Goal: Find specific page/section: Find specific page/section

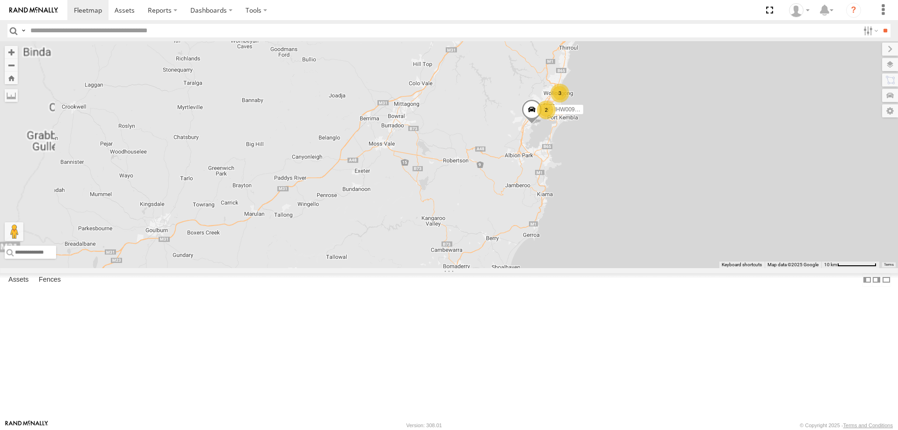
drag, startPoint x: 755, startPoint y: 188, endPoint x: 704, endPoint y: 255, distance: 84.4
click at [745, 268] on div "B - DG93WL - [PERSON_NAME] C - FFZ14X- [PERSON_NAME] S - DD12FT - Rhyce Muscat …" at bounding box center [449, 154] width 898 height 227
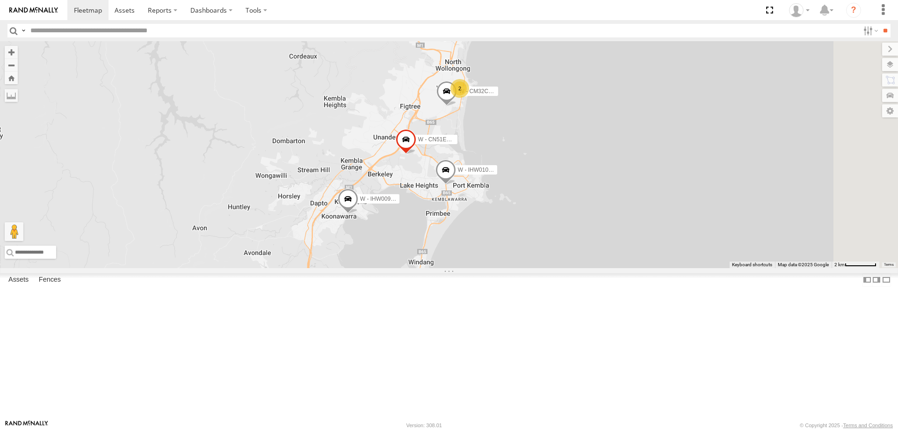
drag, startPoint x: 706, startPoint y: 246, endPoint x: 671, endPoint y: 302, distance: 66.2
click at [684, 268] on div "W - IHW009 - [PERSON_NAME] S - DD12FT - Rhyce Muscat W - ADS247 - [PERSON_NAME]…" at bounding box center [449, 154] width 898 height 227
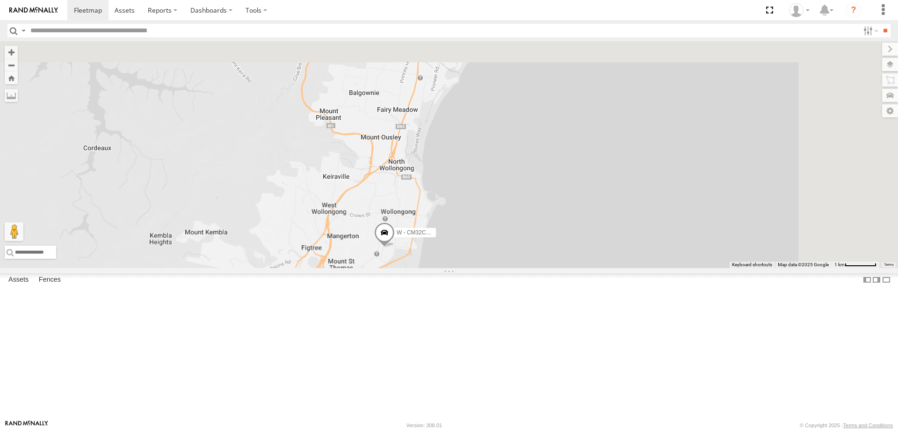
drag, startPoint x: 620, startPoint y: 112, endPoint x: 541, endPoint y: 373, distance: 272.6
click at [541, 268] on div "W - IHW009 - [PERSON_NAME] S - DD12FT - Rhyce Muscat W - ADS247 - [PERSON_NAME]…" at bounding box center [449, 154] width 898 height 227
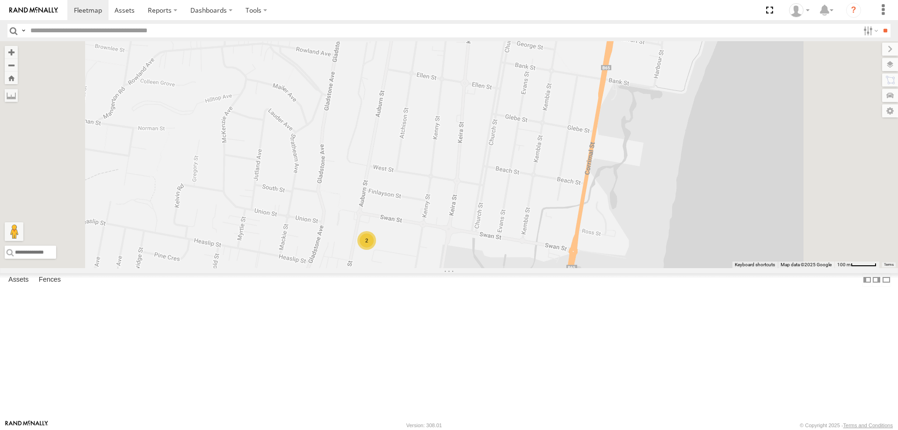
click at [376, 250] on div "2" at bounding box center [366, 240] width 19 height 19
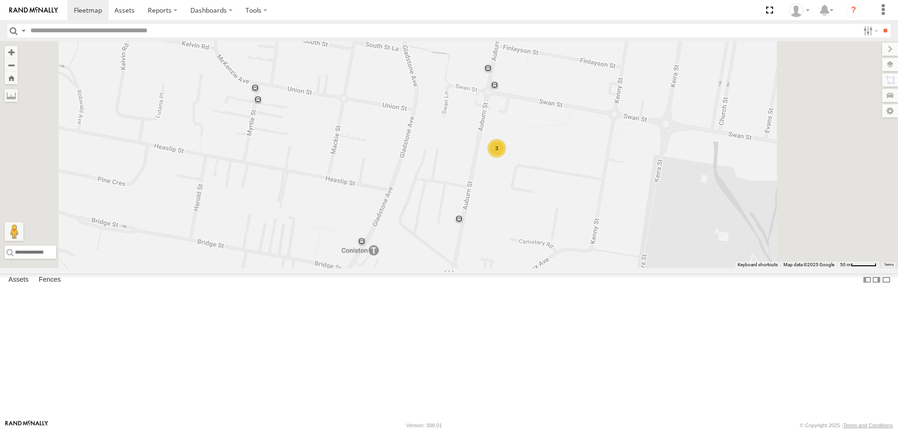
drag, startPoint x: 763, startPoint y: 212, endPoint x: 660, endPoint y: 246, distance: 108.2
click at [660, 246] on div "3" at bounding box center [449, 154] width 898 height 227
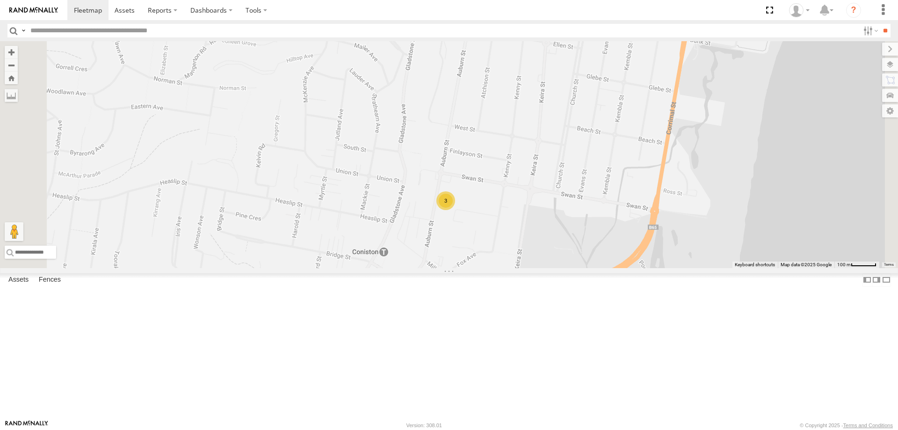
drag, startPoint x: 721, startPoint y: 231, endPoint x: 674, endPoint y: 312, distance: 94.5
click at [672, 268] on div "3" at bounding box center [449, 154] width 898 height 227
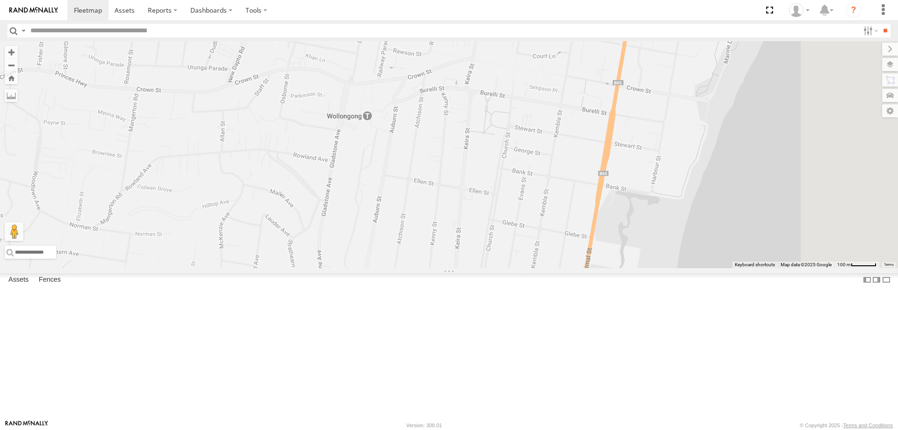
drag, startPoint x: 750, startPoint y: 248, endPoint x: 674, endPoint y: 336, distance: 116.3
click at [674, 268] on div "3" at bounding box center [449, 154] width 898 height 227
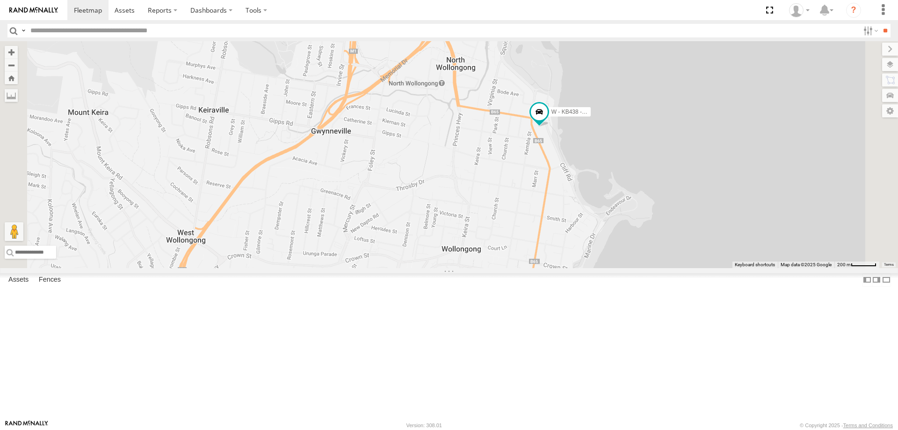
drag, startPoint x: 659, startPoint y: 181, endPoint x: 671, endPoint y: 231, distance: 51.0
click at [671, 231] on div "3 W - KB438 - [PERSON_NAME]" at bounding box center [449, 154] width 898 height 227
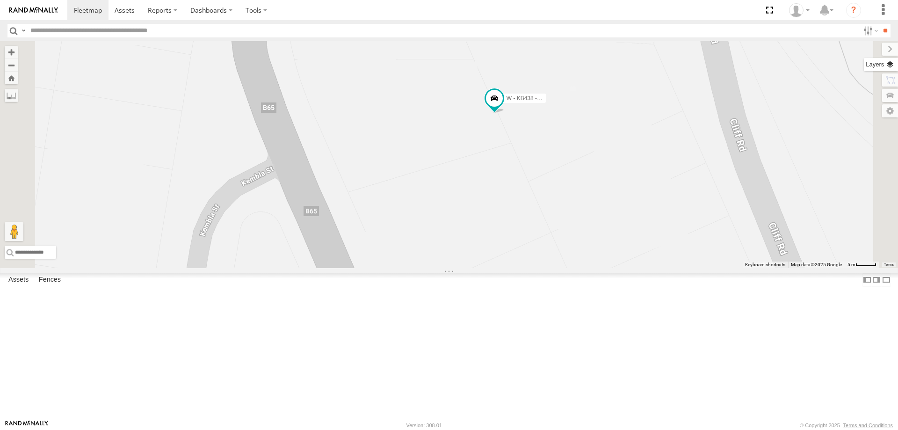
click at [892, 63] on label at bounding box center [881, 64] width 34 height 13
click at [0, 0] on label at bounding box center [0, 0] width 0 height 0
click at [0, 0] on span "Satellite" at bounding box center [0, 0] width 0 height 0
